Goal: Task Accomplishment & Management: Manage account settings

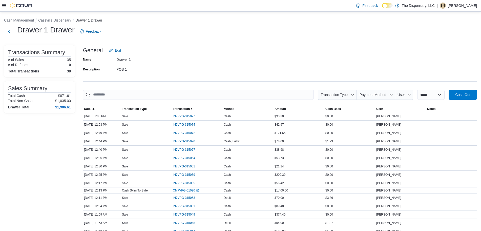
click at [49, 17] on div "**********" at bounding box center [240, 231] width 481 height 438
click at [49, 22] on button "Cassville Dispensary" at bounding box center [54, 20] width 33 height 4
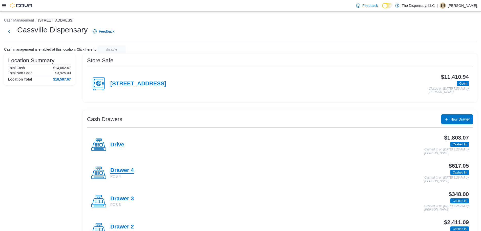
click at [117, 170] on h4 "Drawer 4" at bounding box center [122, 170] width 24 height 7
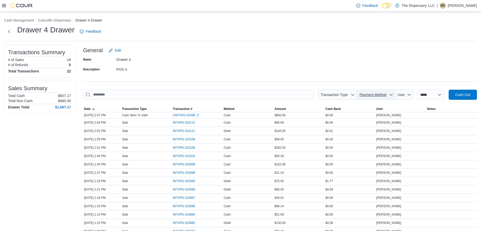
click at [380, 93] on span "Payment Method" at bounding box center [373, 95] width 27 height 4
click at [357, 112] on span "Debit" at bounding box center [379, 114] width 60 height 6
type input "**********"
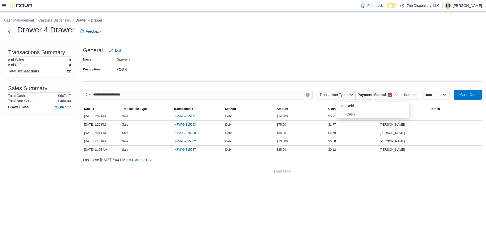
click at [362, 68] on div "Name Drawer 4 Description POS 4" at bounding box center [282, 64] width 399 height 18
click at [370, 93] on span "Payment Method" at bounding box center [372, 94] width 28 height 5
click at [355, 106] on span "Debit . Checked option." at bounding box center [376, 106] width 60 height 6
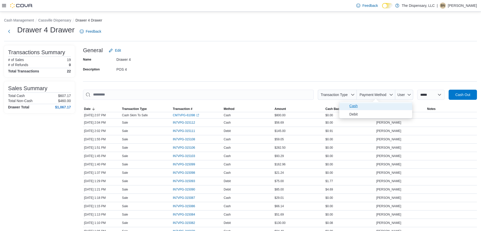
click at [356, 105] on span "Cash" at bounding box center [379, 106] width 60 height 6
type input "**********"
click at [353, 60] on div "Name Drawer 4 Description POS 4" at bounding box center [280, 64] width 394 height 18
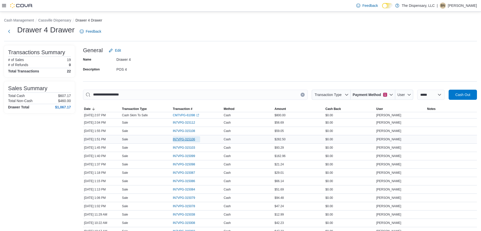
click at [194, 140] on span "IN7VPG-315106" at bounding box center [184, 139] width 22 height 4
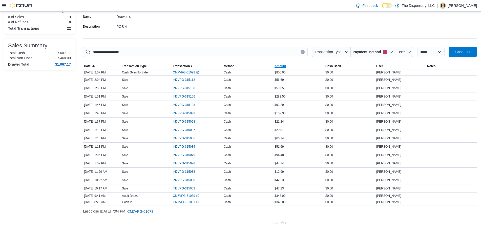
scroll to position [44, 0]
click at [194, 162] on span "IN7VPG-315078" at bounding box center [184, 162] width 22 height 4
click at [189, 95] on span "IN7VPG-315106" at bounding box center [184, 96] width 22 height 4
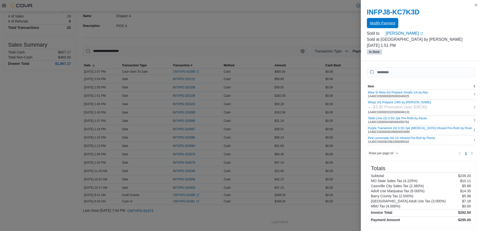
click at [379, 22] on span "Modify Payment" at bounding box center [382, 22] width 25 height 5
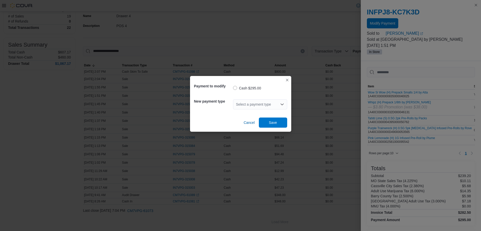
click at [244, 106] on div "Select a payment type" at bounding box center [260, 104] width 54 height 10
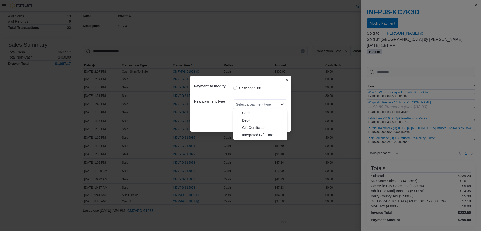
click at [244, 120] on span "Debit" at bounding box center [263, 120] width 42 height 5
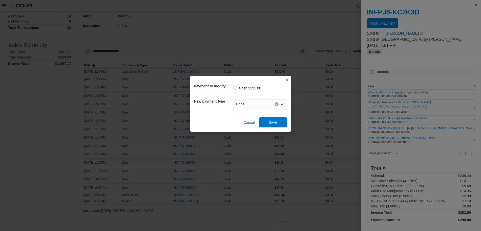
click at [269, 123] on span "Save" at bounding box center [273, 122] width 8 height 5
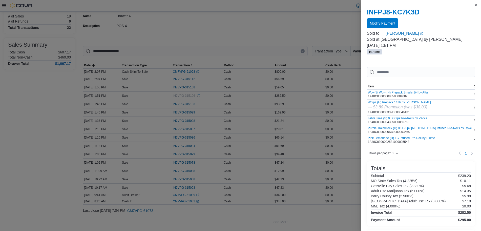
scroll to position [0, 0]
click at [474, 3] on button "Close this dialog" at bounding box center [476, 5] width 6 height 6
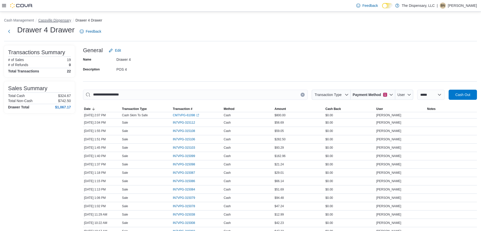
click at [61, 20] on button "Cassville Dispensary" at bounding box center [54, 20] width 33 height 4
